Goal: Find contact information: Find contact information

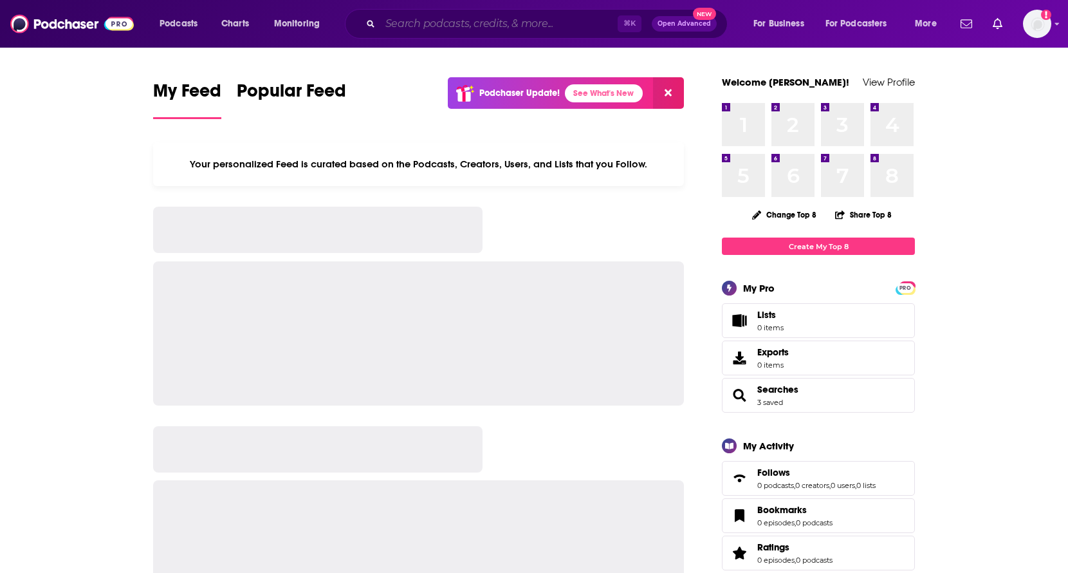
click at [458, 24] on input "Search podcasts, credits, & more..." at bounding box center [498, 24] width 237 height 21
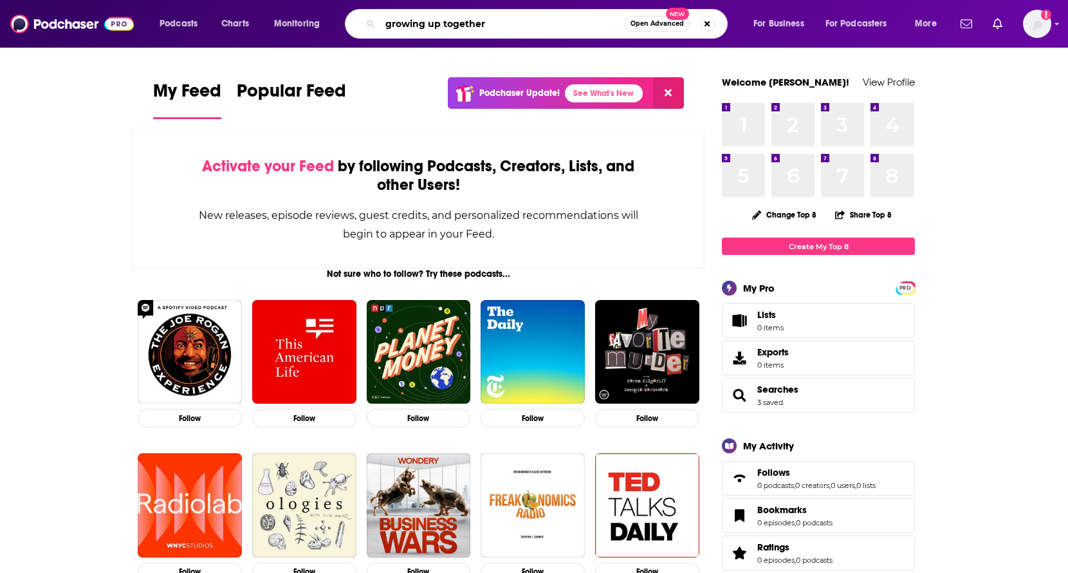
type input "growing up together"
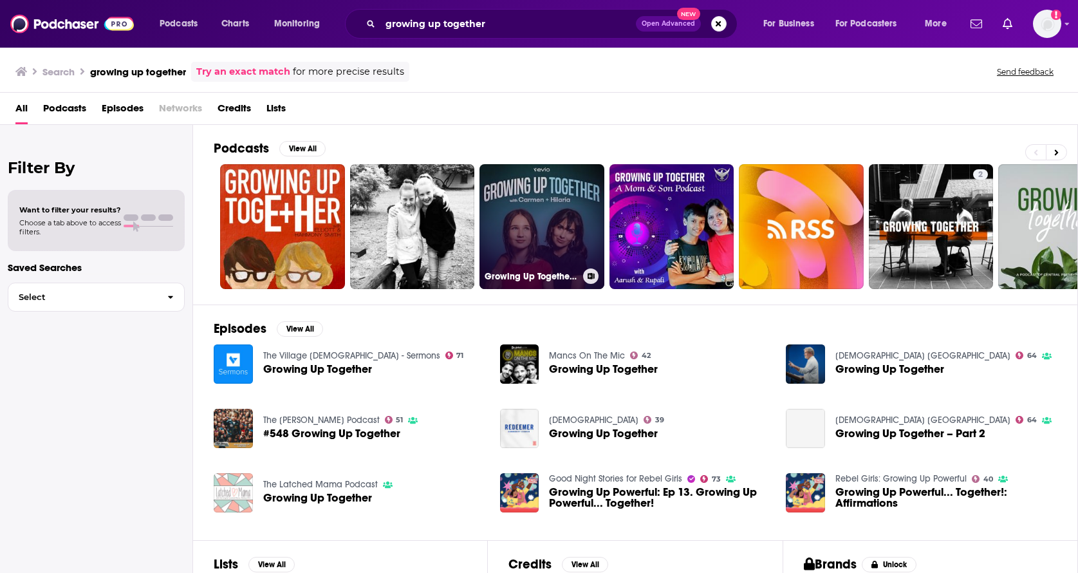
click at [524, 223] on link "Growing Up Together with [PERSON_NAME] + [PERSON_NAME]" at bounding box center [541, 226] width 125 height 125
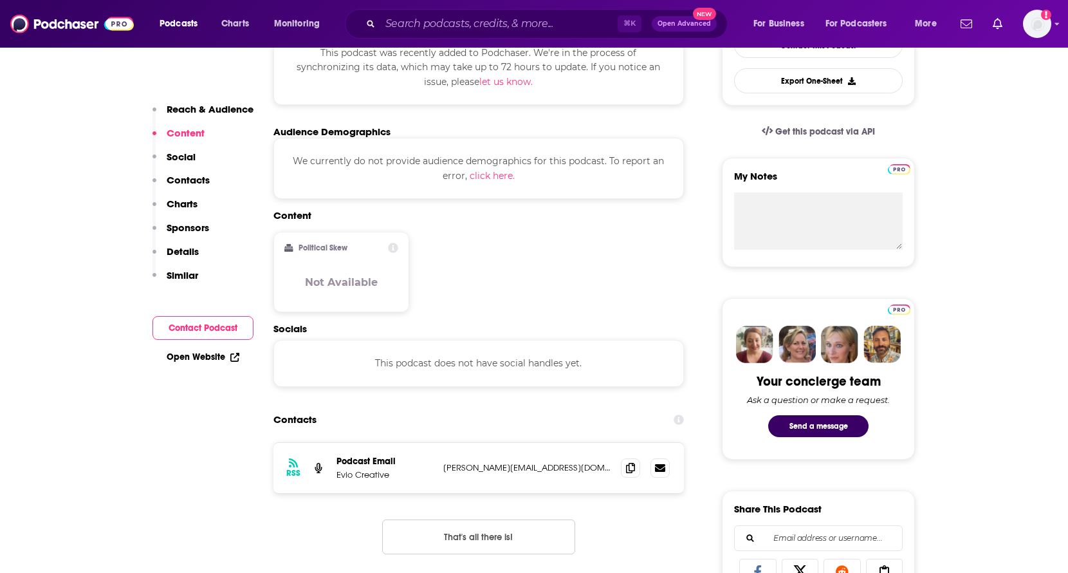
scroll to position [333, 0]
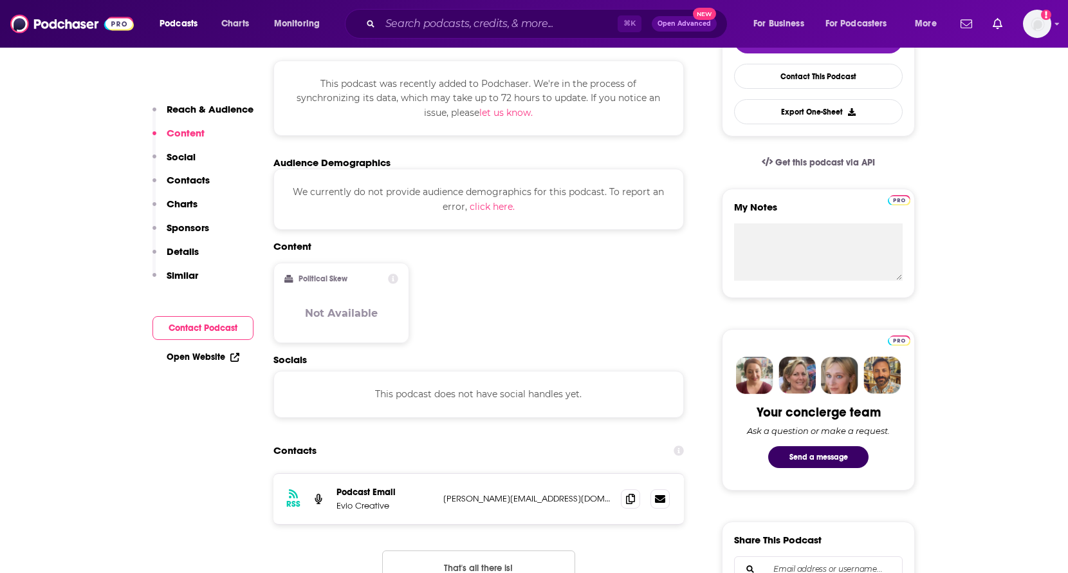
click at [227, 332] on button "Contact Podcast" at bounding box center [203, 328] width 101 height 24
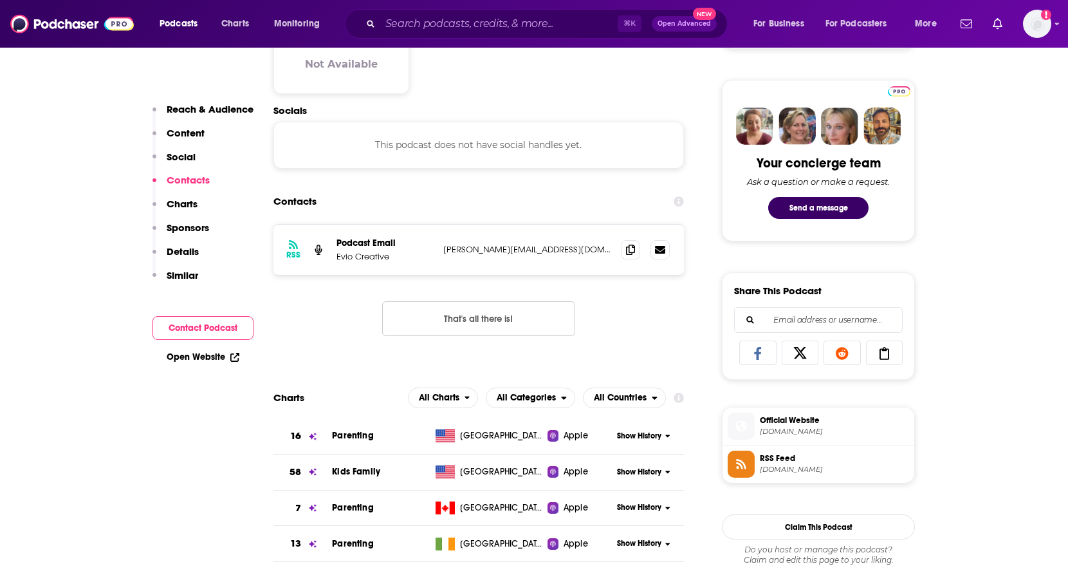
scroll to position [593, 0]
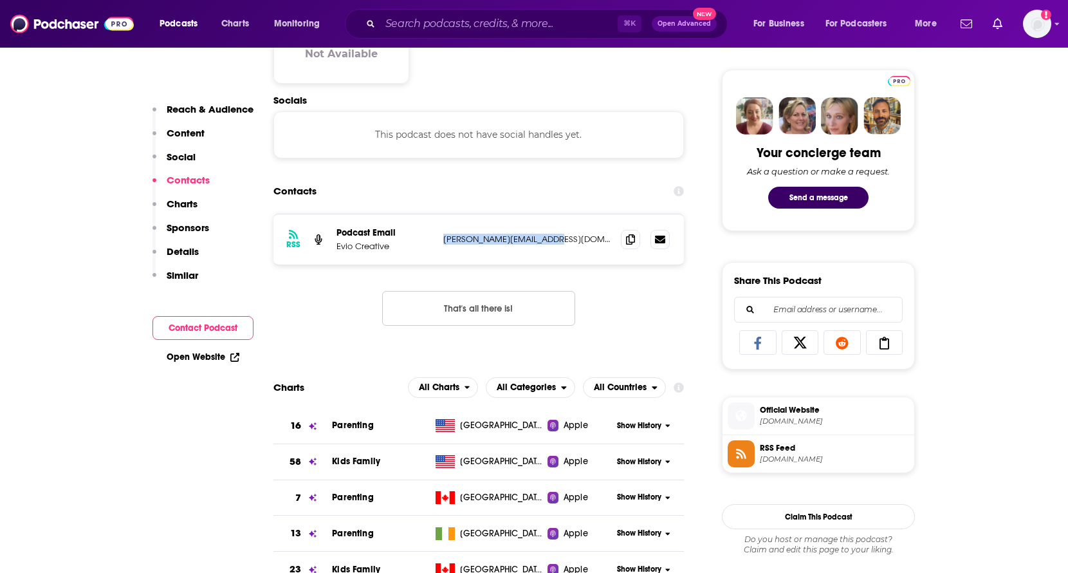
drag, startPoint x: 568, startPoint y: 236, endPoint x: 428, endPoint y: 248, distance: 140.8
click at [0, 0] on div "Podcast Email Evio Creative [PERSON_NAME][EMAIL_ADDRESS][DOMAIN_NAME] [PERSON_N…" at bounding box center [0, 0] width 0 height 0
copy div "[PERSON_NAME][EMAIL_ADDRESS][DOMAIN_NAME]"
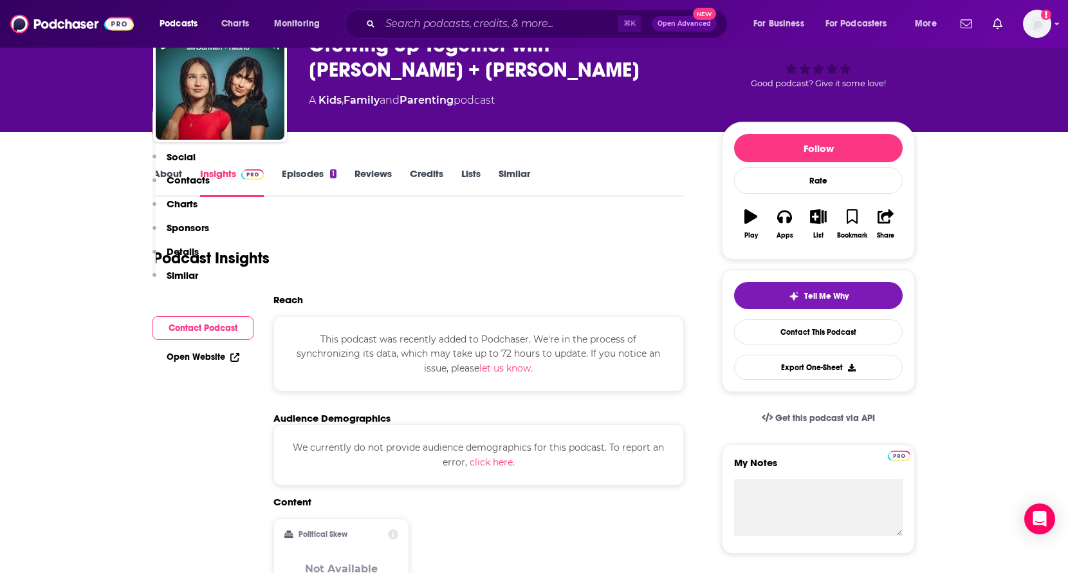
scroll to position [0, 0]
